Goal: Transaction & Acquisition: Purchase product/service

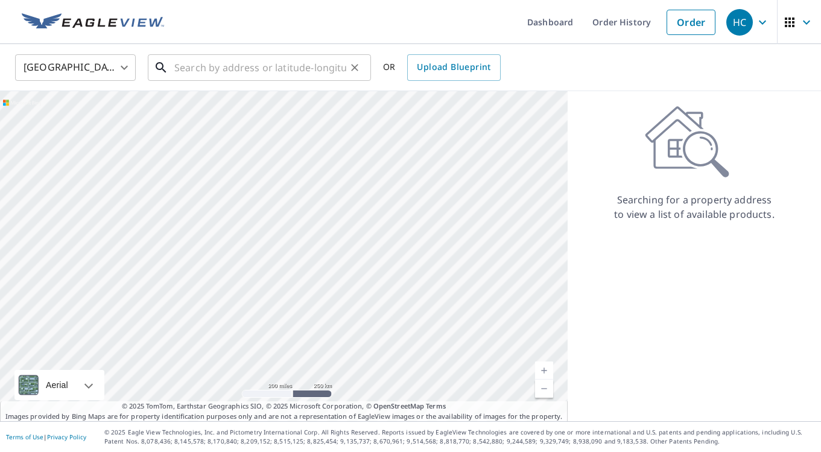
click at [188, 68] on input "text" at bounding box center [260, 68] width 172 height 34
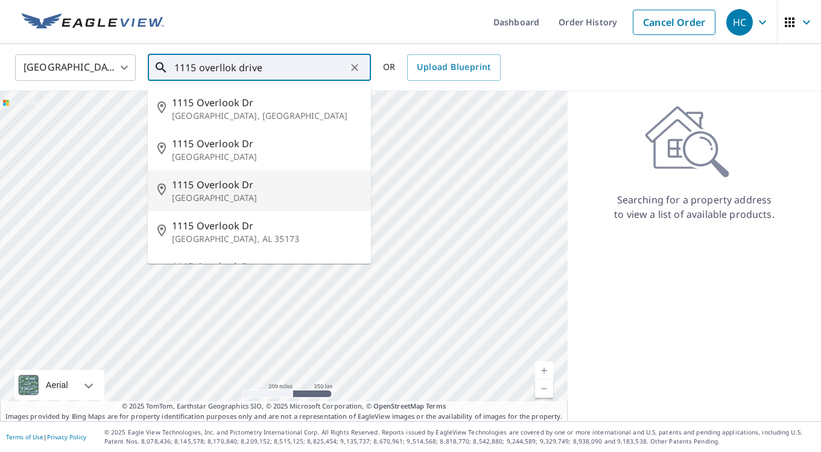
click at [240, 201] on p "[GEOGRAPHIC_DATA]" at bounding box center [266, 198] width 189 height 12
type input "[STREET_ADDRESS][PERSON_NAME]"
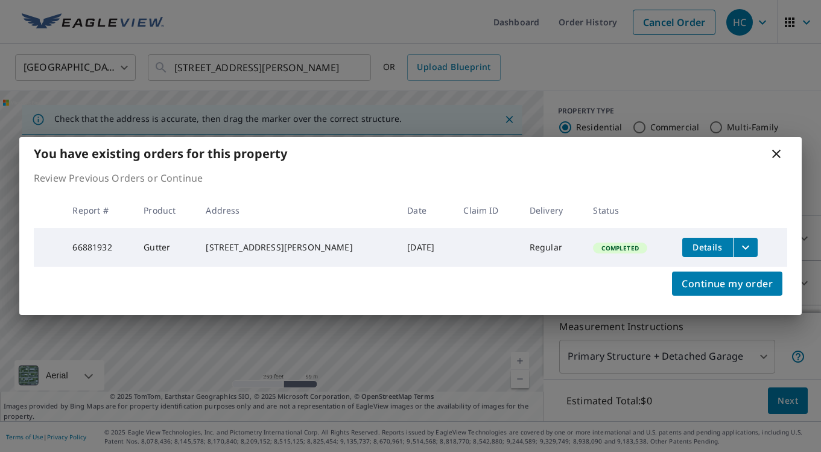
click at [603, 249] on span "Completed" at bounding box center [619, 248] width 51 height 8
click at [710, 249] on span "Details" at bounding box center [708, 246] width 36 height 11
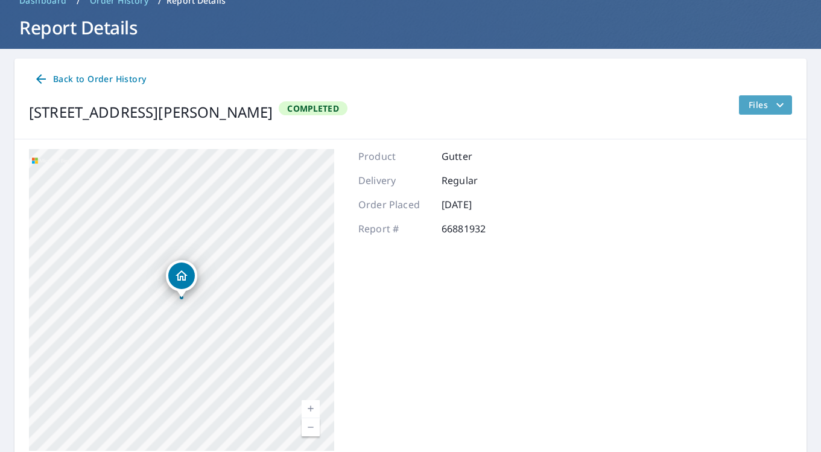
click at [773, 107] on icon "filesDropdownBtn-66881932" at bounding box center [780, 105] width 14 height 14
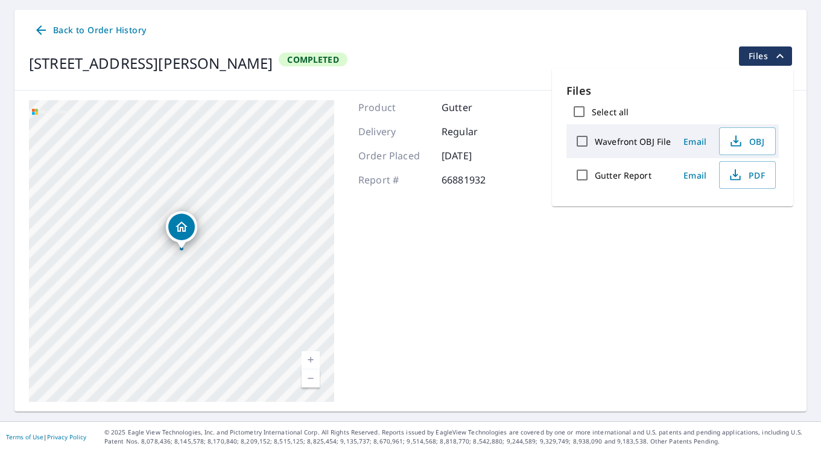
scroll to position [111, 0]
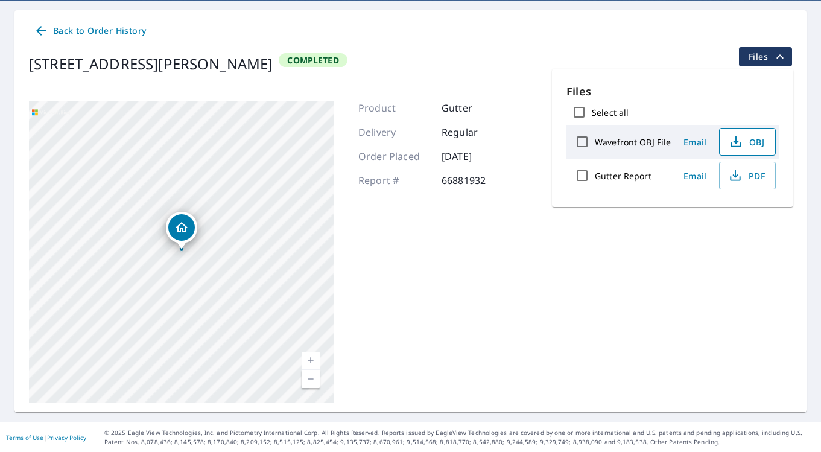
click at [758, 145] on span "OBJ" at bounding box center [746, 142] width 39 height 14
click at [188, 248] on div "Dropped pin, building 1, Residential property, 1115 Overlook Dr Steamboat Sprin…" at bounding box center [182, 243] width 16 height 12
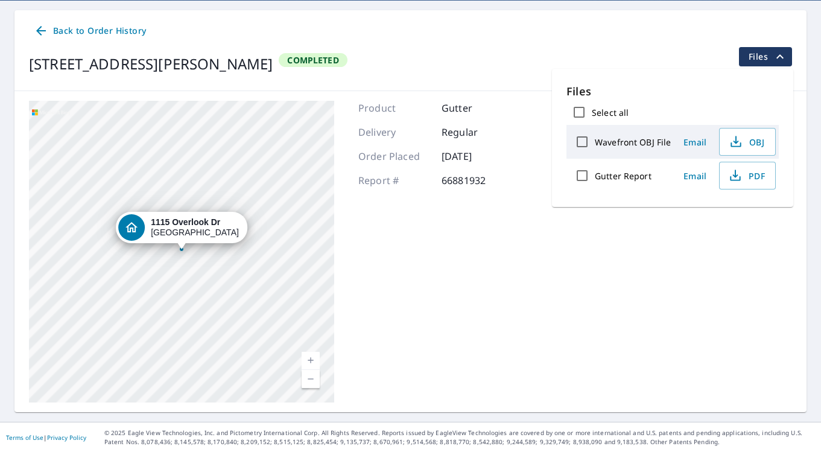
click at [188, 248] on div "Dropped pin, building 1, Residential property, 1115 Overlook Dr Steamboat Sprin…" at bounding box center [182, 243] width 16 height 12
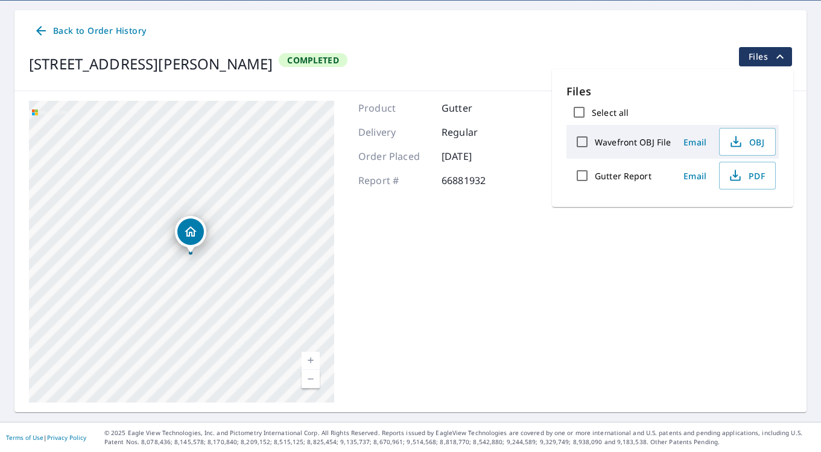
click at [313, 357] on link "Current Level 16, Zoom In" at bounding box center [311, 361] width 18 height 18
click at [313, 357] on link "Current Level 17, Zoom In" at bounding box center [311, 361] width 18 height 18
drag, startPoint x: 247, startPoint y: 260, endPoint x: 195, endPoint y: 229, distance: 61.1
click at [195, 229] on icon "Dropped pin, building 1, Residential property, 1115 Overlook Dr Steamboat Sprin…" at bounding box center [199, 227] width 12 height 10
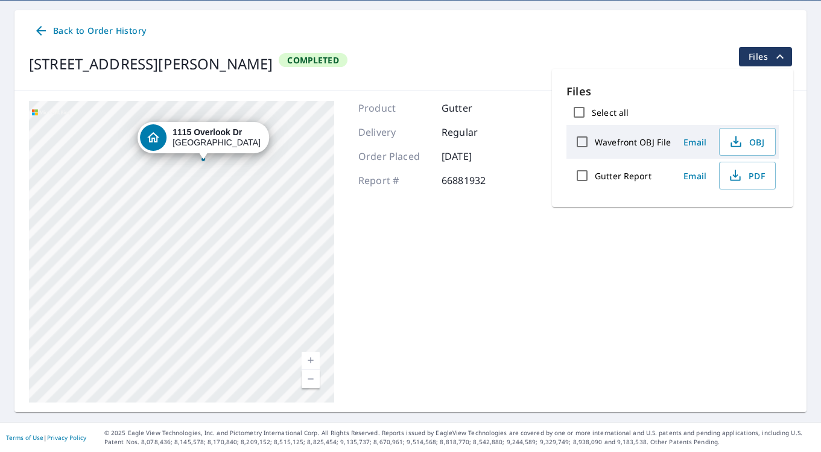
drag, startPoint x: 189, startPoint y: 317, endPoint x: 211, endPoint y: 227, distance: 92.6
click at [211, 227] on div "[STREET_ADDRESS][PERSON_NAME]" at bounding box center [181, 252] width 305 height 302
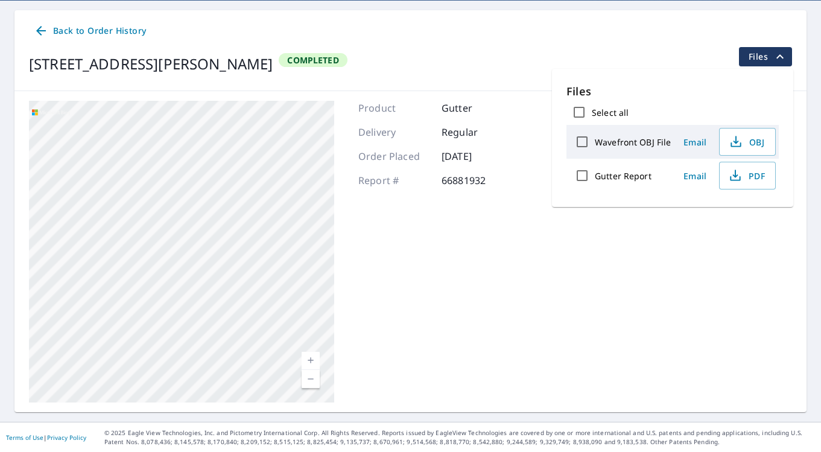
drag, startPoint x: 184, startPoint y: 299, endPoint x: 221, endPoint y: 198, distance: 107.3
click at [221, 198] on div "[STREET_ADDRESS][PERSON_NAME]" at bounding box center [181, 252] width 305 height 302
click at [182, 176] on div "[STREET_ADDRESS][PERSON_NAME]" at bounding box center [181, 252] width 305 height 302
drag, startPoint x: 147, startPoint y: 270, endPoint x: 213, endPoint y: 245, distance: 71.0
click at [213, 245] on div "[STREET_ADDRESS][PERSON_NAME]" at bounding box center [181, 252] width 305 height 302
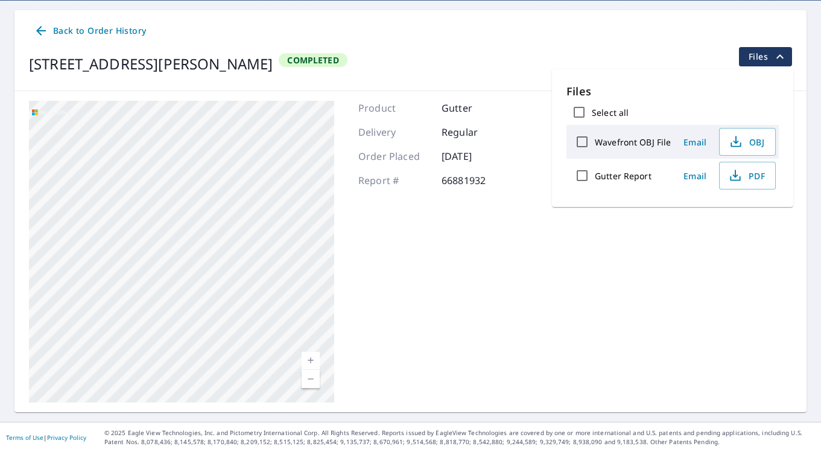
drag, startPoint x: 230, startPoint y: 243, endPoint x: 275, endPoint y: 263, distance: 48.6
click at [275, 262] on div "[STREET_ADDRESS][PERSON_NAME]" at bounding box center [181, 252] width 305 height 302
click at [781, 57] on icon "filesDropdownBtn-66881932" at bounding box center [780, 56] width 14 height 14
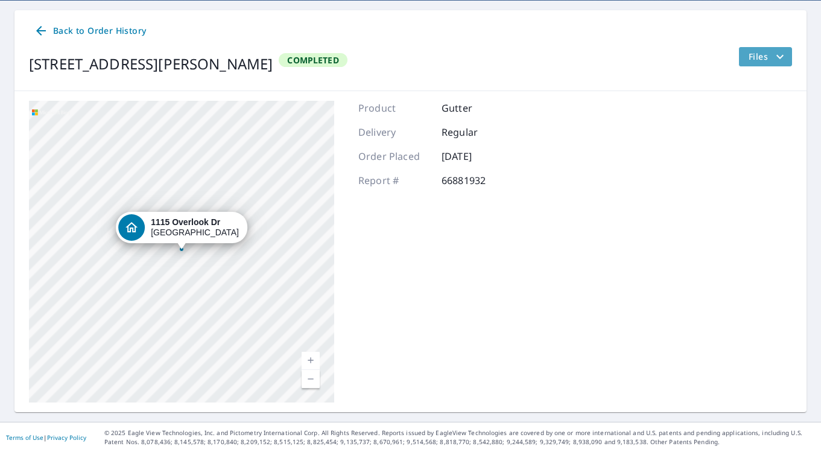
click at [765, 59] on span "Files" at bounding box center [768, 56] width 39 height 14
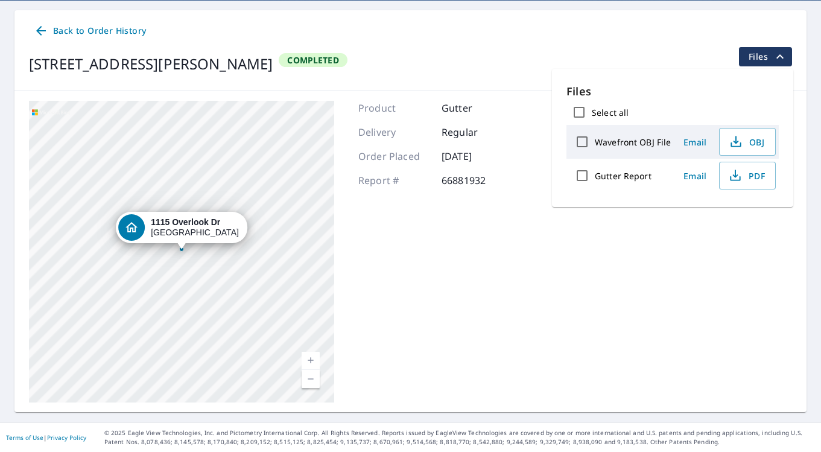
click at [765, 59] on span "Files" at bounding box center [768, 56] width 39 height 14
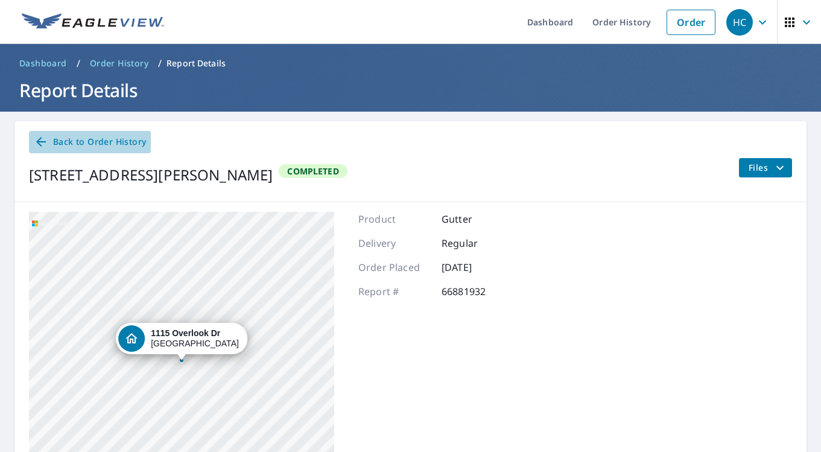
click at [116, 142] on span "Back to Order History" at bounding box center [90, 142] width 112 height 15
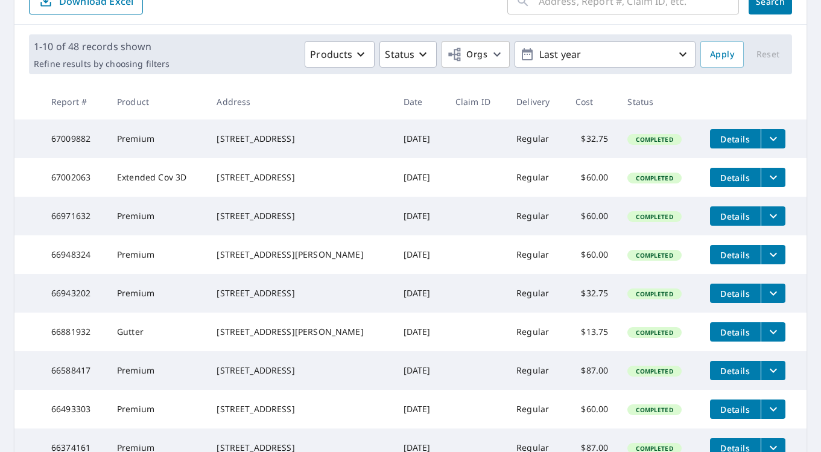
scroll to position [153, 0]
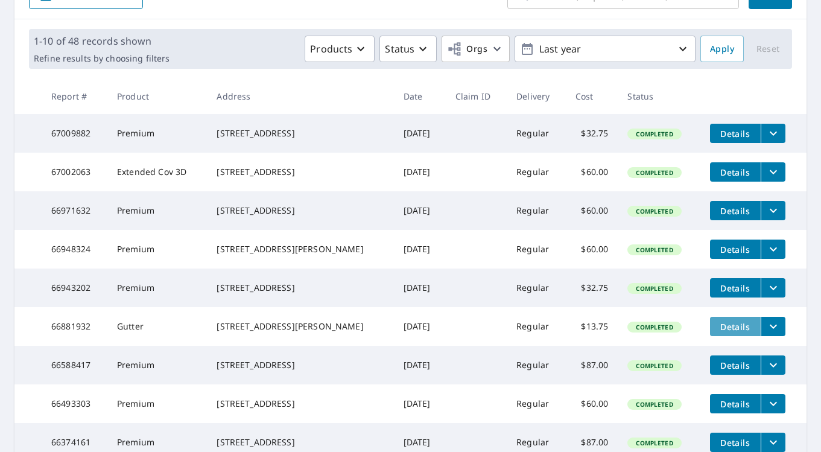
click at [736, 332] on span "Details" at bounding box center [735, 326] width 36 height 11
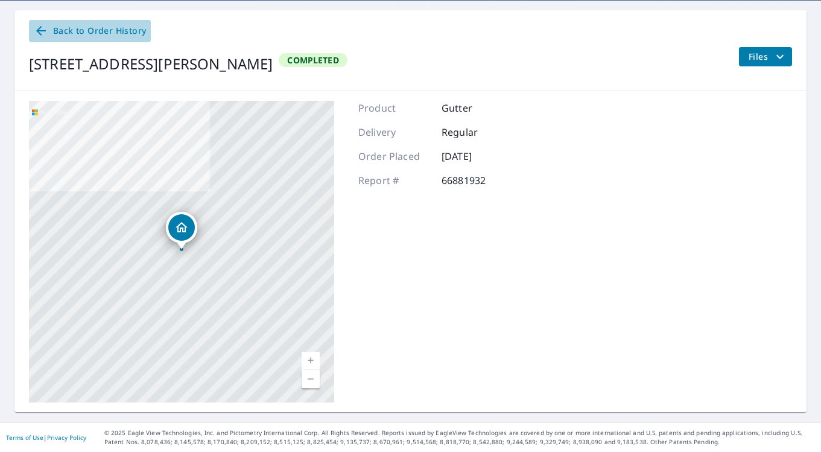
click at [40, 28] on icon at bounding box center [41, 31] width 10 height 10
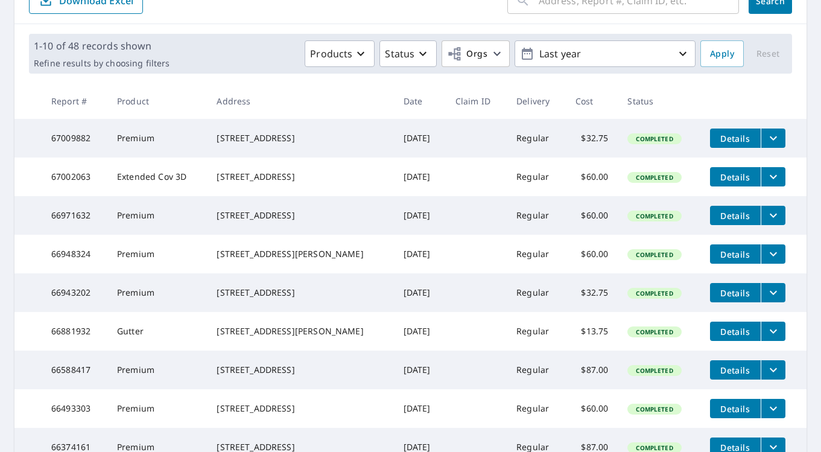
scroll to position [151, 0]
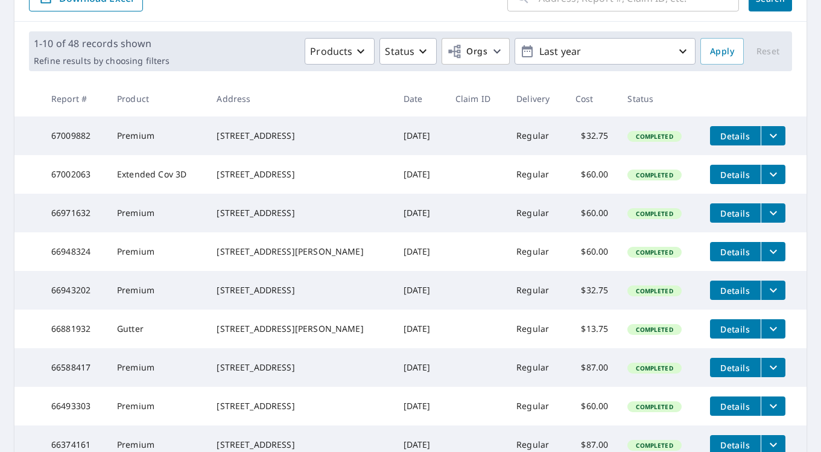
click at [776, 336] on icon "filesDropdownBtn-66881932" at bounding box center [773, 329] width 14 height 14
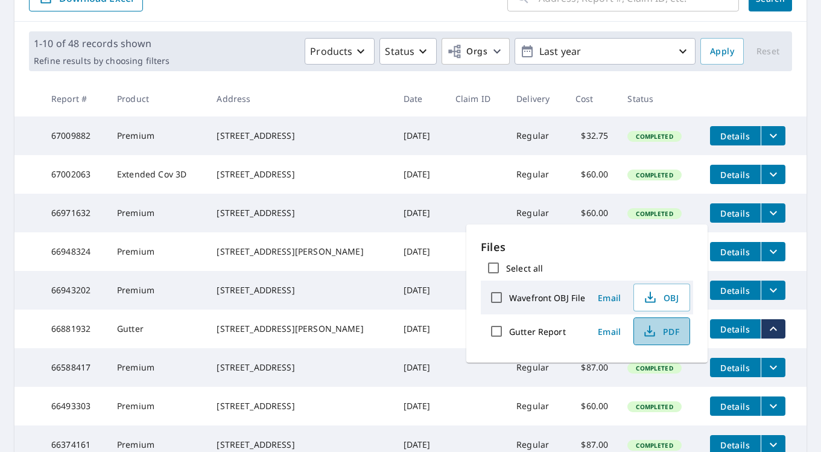
click at [665, 329] on span "PDF" at bounding box center [660, 331] width 39 height 14
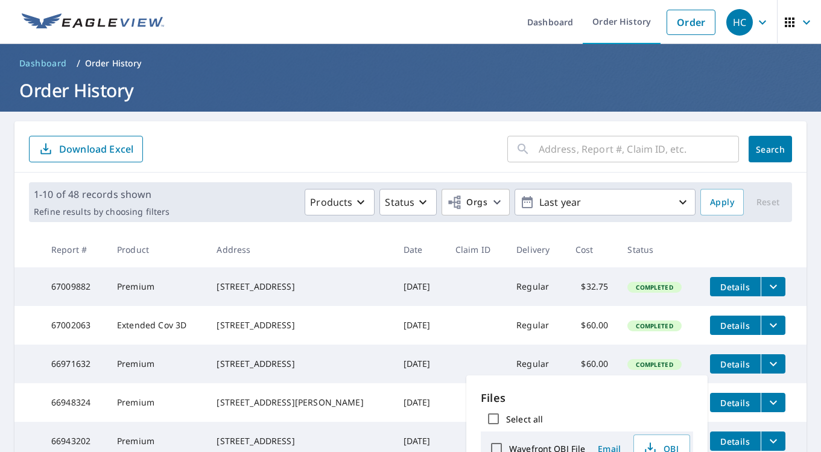
scroll to position [0, 0]
click at [88, 101] on h1 "Order History" at bounding box center [410, 90] width 792 height 25
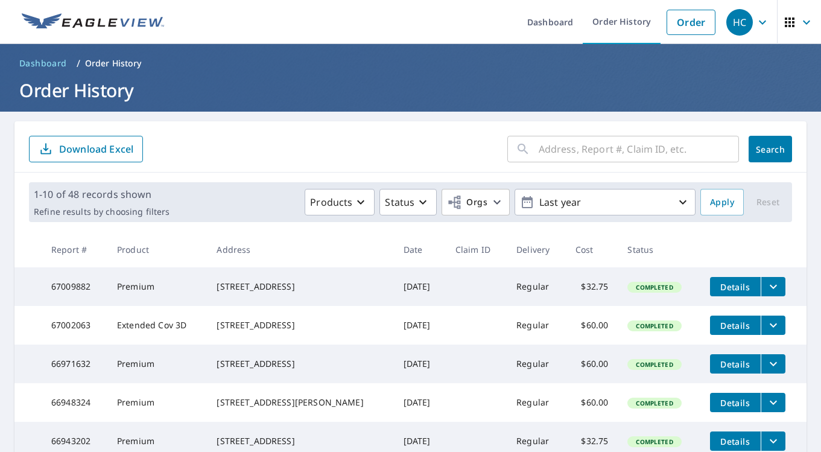
click at [77, 24] on img at bounding box center [93, 22] width 142 height 18
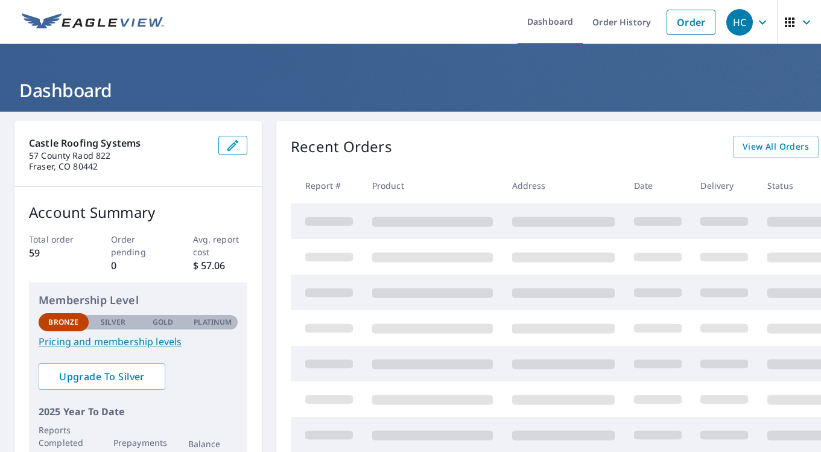
click at [122, 18] on img at bounding box center [93, 22] width 142 height 18
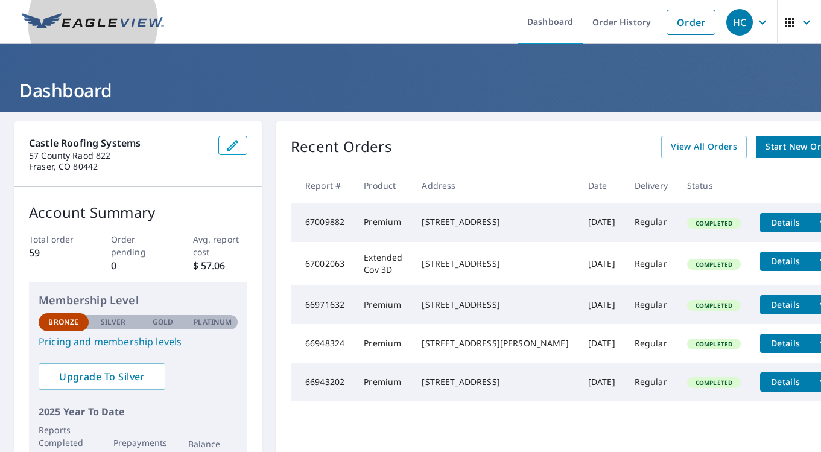
click at [122, 18] on img at bounding box center [93, 22] width 142 height 18
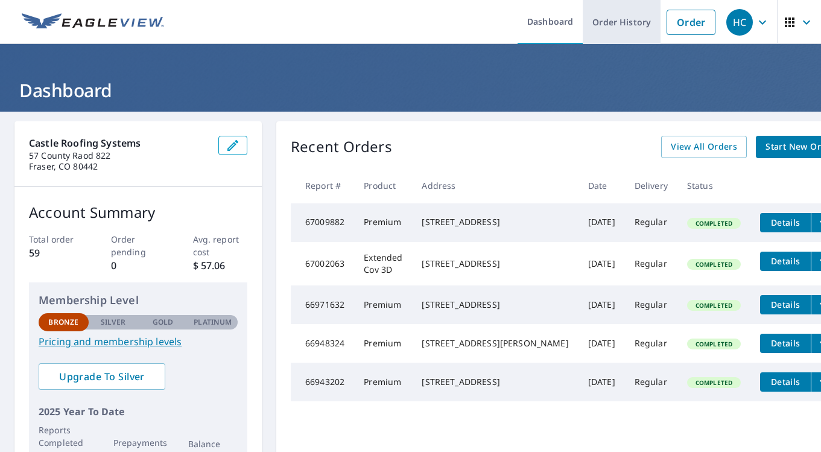
click at [626, 21] on link "Order History" at bounding box center [622, 22] width 78 height 44
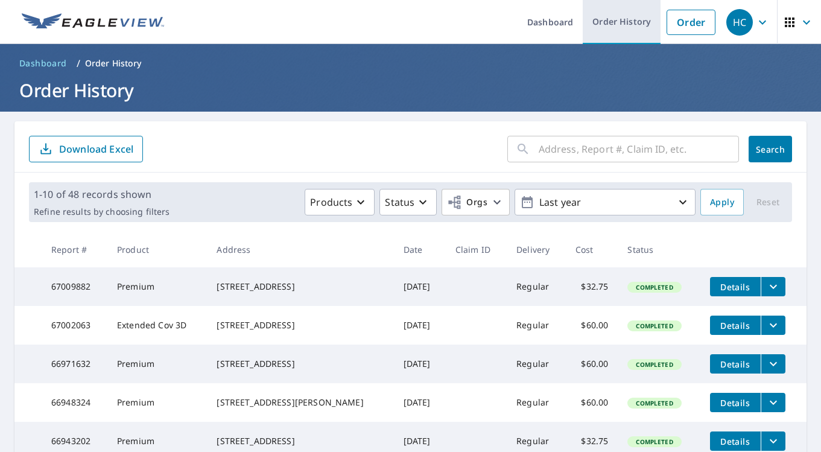
click at [632, 18] on link "Order History" at bounding box center [622, 22] width 78 height 44
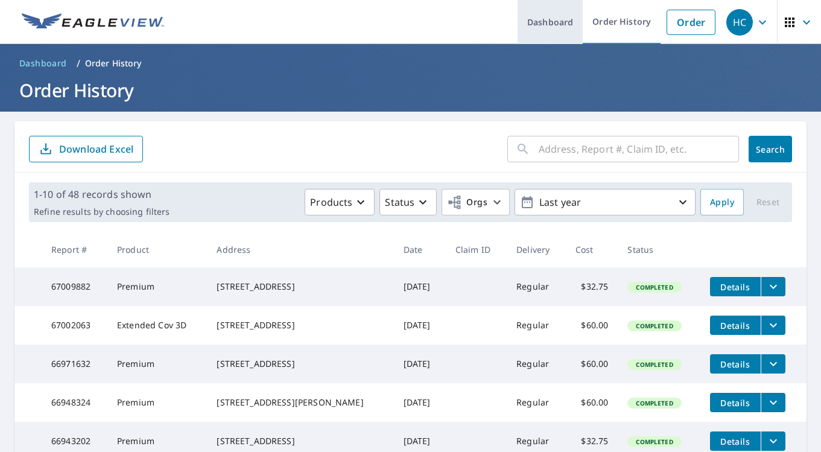
click at [545, 25] on link "Dashboard" at bounding box center [550, 22] width 65 height 44
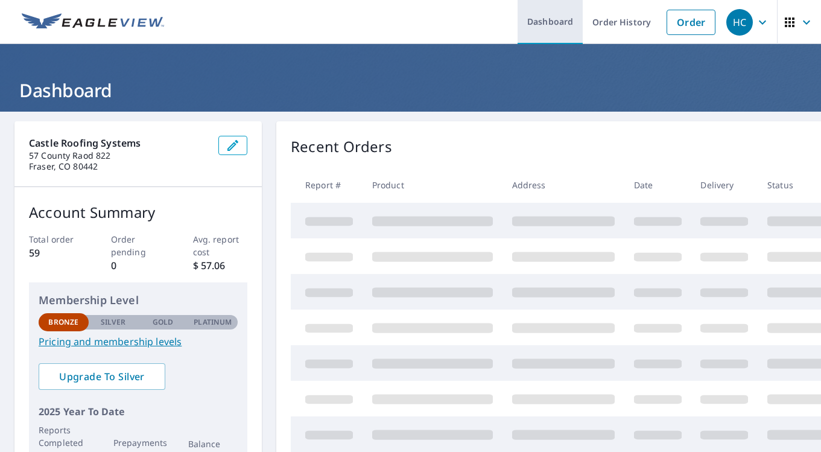
click at [547, 20] on link "Dashboard" at bounding box center [550, 22] width 65 height 44
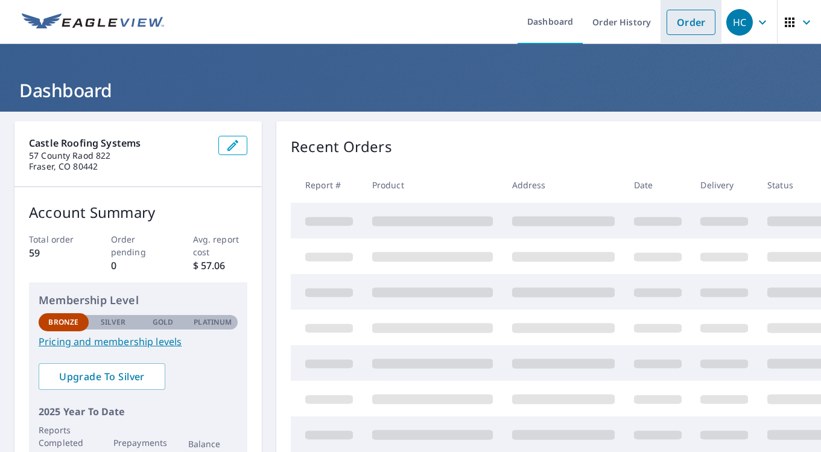
click at [709, 26] on link "Order" at bounding box center [691, 22] width 49 height 25
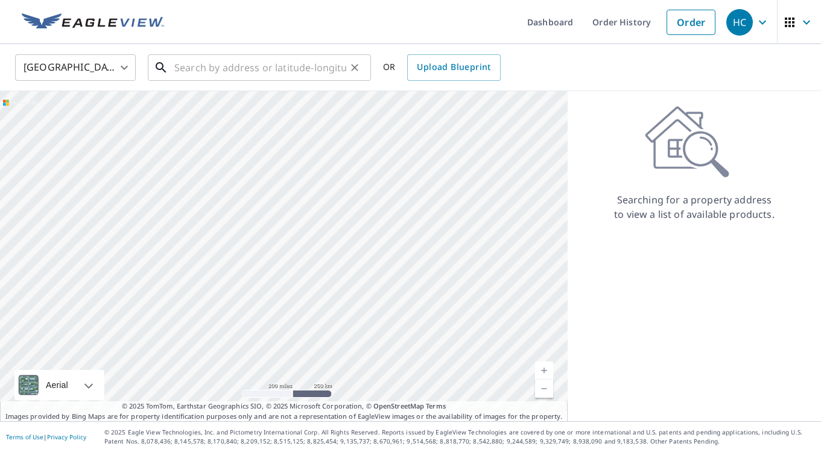
click at [202, 67] on input "text" at bounding box center [260, 68] width 172 height 34
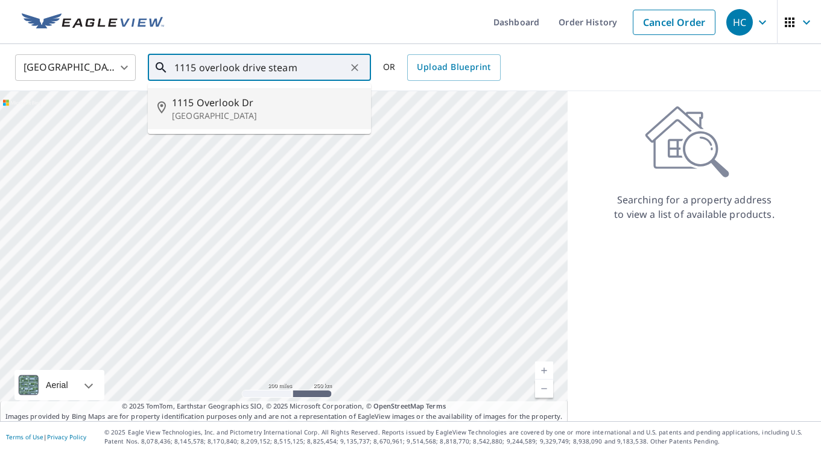
click at [239, 110] on p "[GEOGRAPHIC_DATA]" at bounding box center [266, 116] width 189 height 12
type input "[STREET_ADDRESS][PERSON_NAME]"
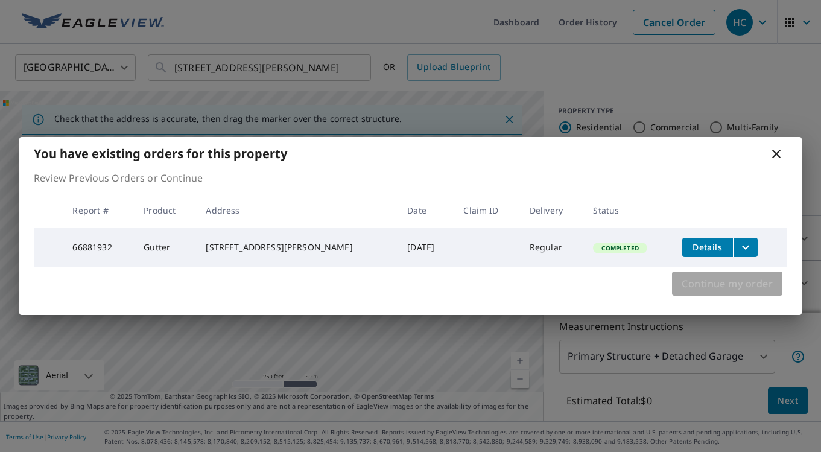
click at [751, 285] on span "Continue my order" at bounding box center [727, 283] width 91 height 17
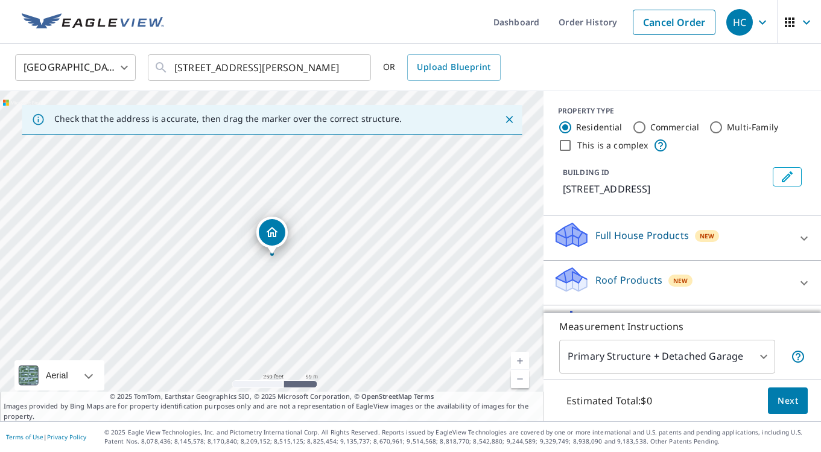
click at [642, 243] on p "Full House Products" at bounding box center [642, 235] width 94 height 14
click at [582, 291] on icon at bounding box center [571, 284] width 31 height 14
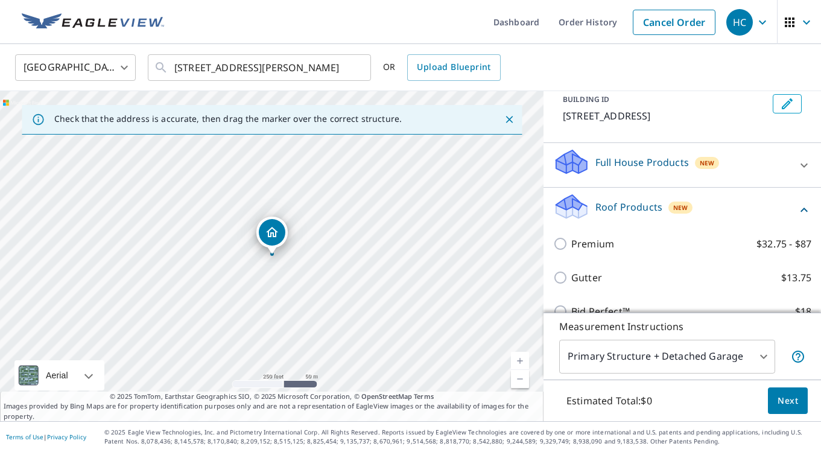
scroll to position [76, 0]
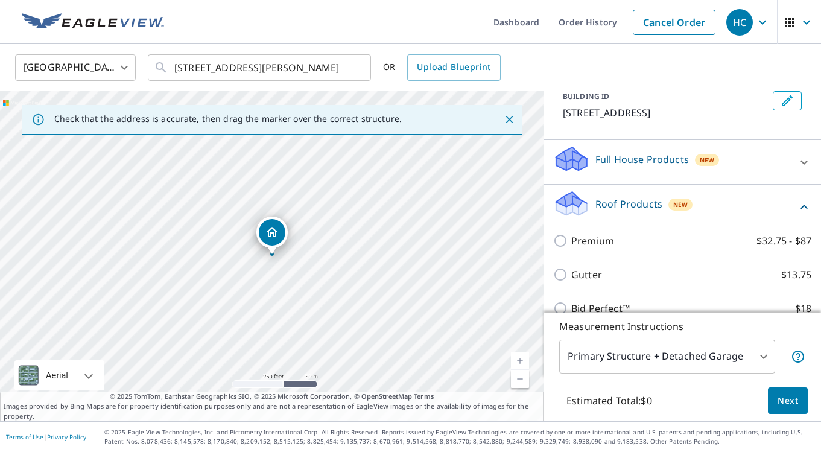
click at [566, 248] on input "Premium $32.75 - $87" at bounding box center [562, 240] width 18 height 14
checkbox input "true"
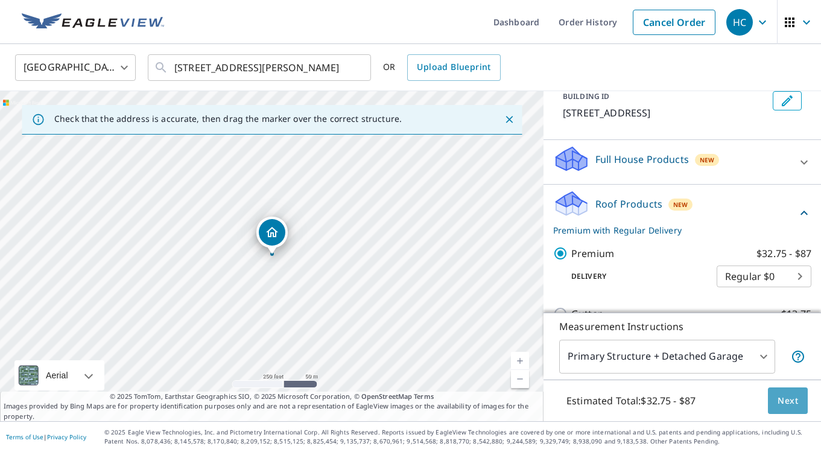
click at [794, 404] on span "Next" at bounding box center [788, 400] width 21 height 15
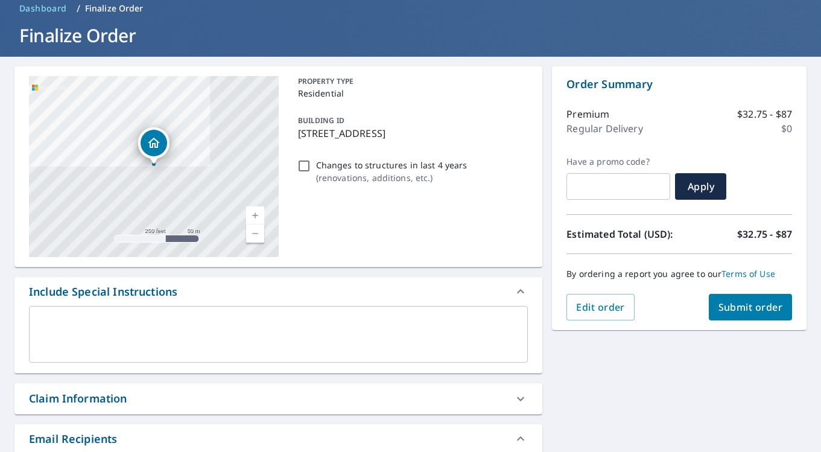
scroll to position [57, 0]
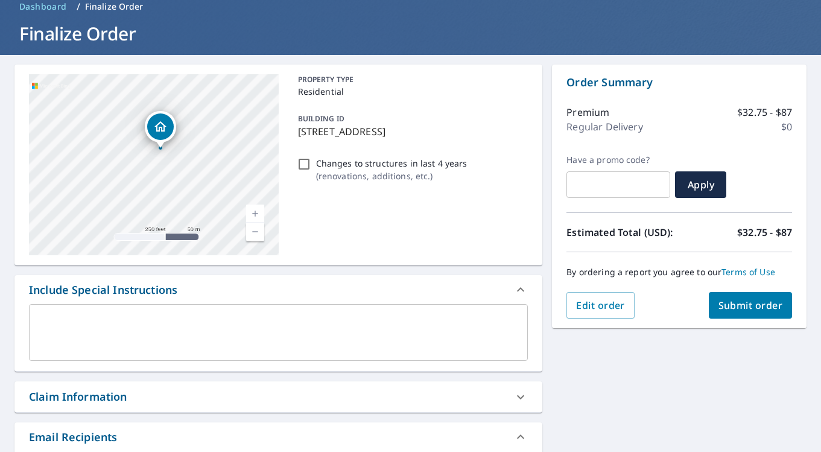
drag, startPoint x: 155, startPoint y: 142, endPoint x: 162, endPoint y: 128, distance: 15.9
click at [162, 128] on icon "Dropped pin, building 1, Residential property, 1115 Overlook Dr Steamboat Sprin…" at bounding box center [160, 126] width 12 height 10
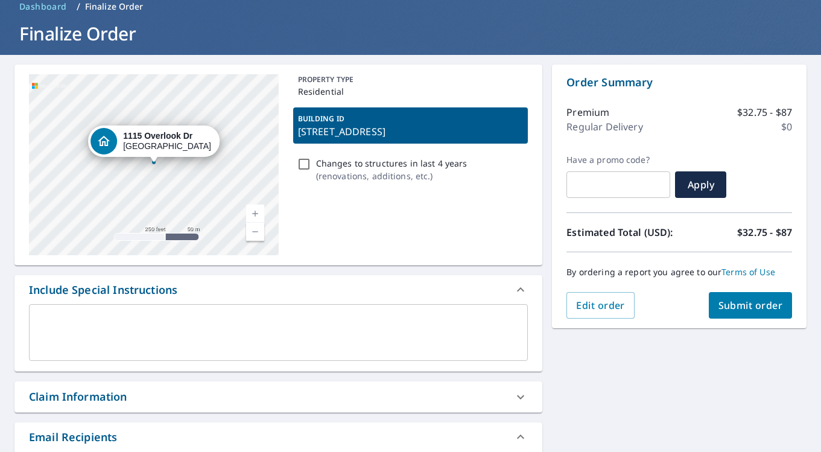
click at [255, 213] on link "Current Level 17, Zoom In" at bounding box center [255, 214] width 18 height 18
click at [749, 296] on button "Submit order" at bounding box center [751, 305] width 84 height 27
